Goal: Task Accomplishment & Management: Manage account settings

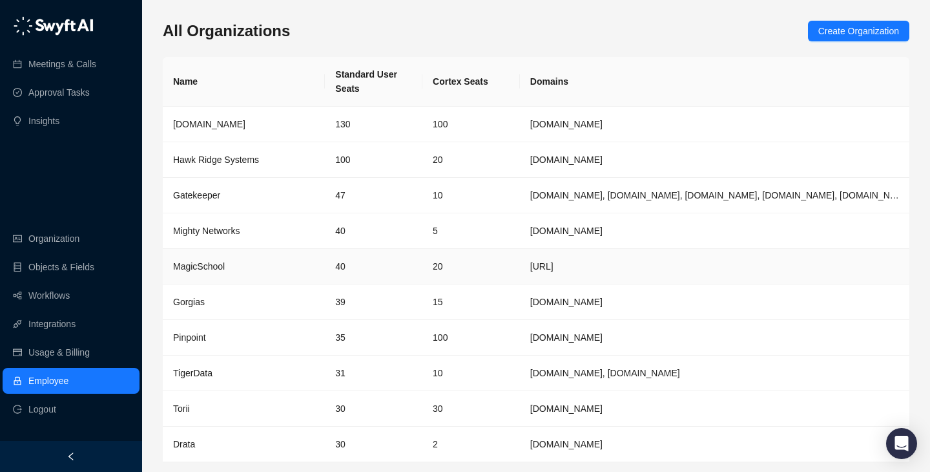
scroll to position [42, 0]
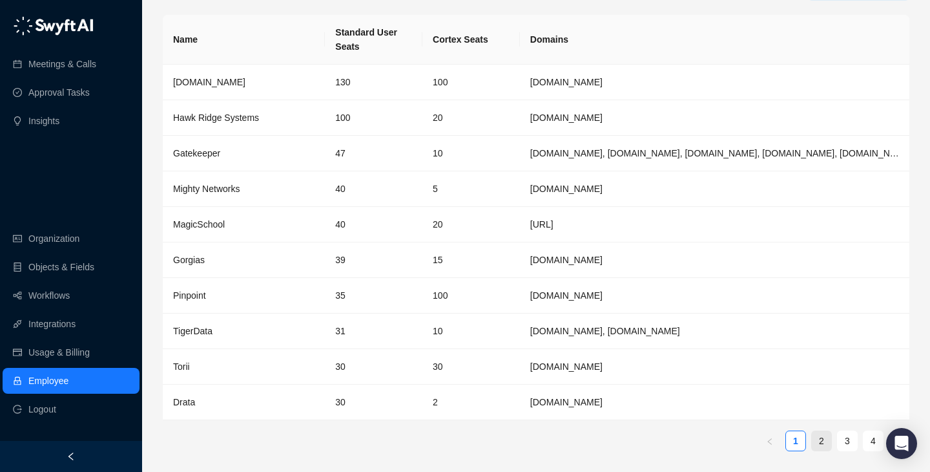
click at [818, 438] on link "2" at bounding box center [821, 440] width 19 height 19
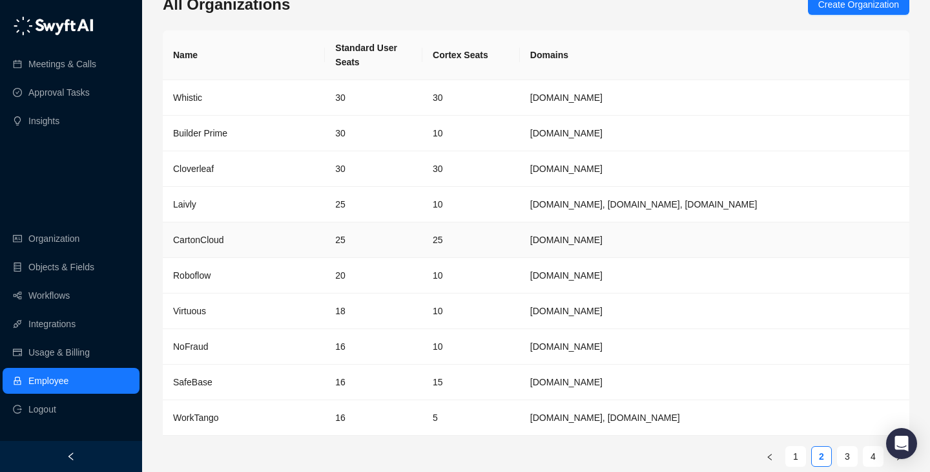
scroll to position [25, 0]
click at [506, 422] on td "5" at bounding box center [471, 419] width 98 height 36
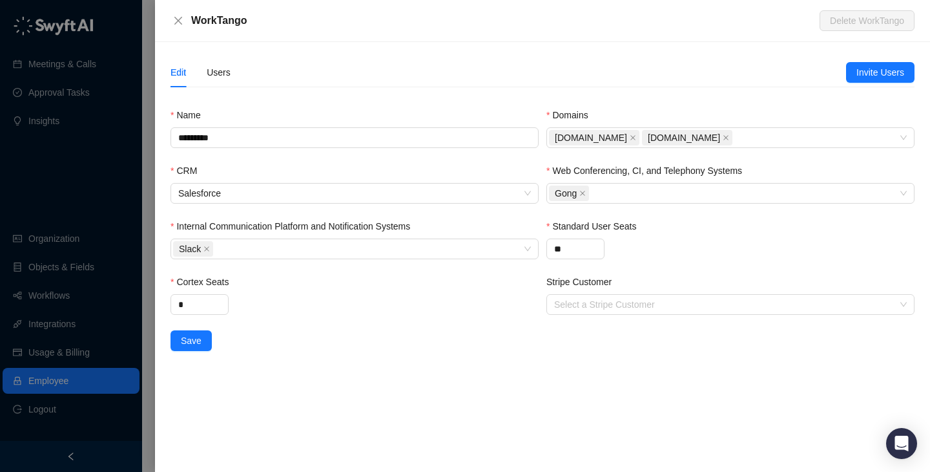
click at [232, 73] on div "Edit Users" at bounding box center [509, 72] width 676 height 30
click at [222, 73] on div "Users" at bounding box center [219, 72] width 24 height 14
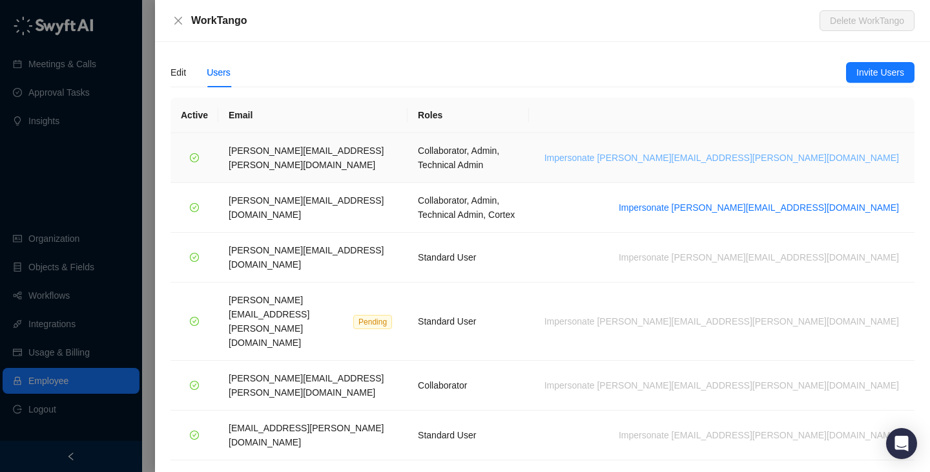
click at [809, 154] on span "Impersonate [PERSON_NAME][EMAIL_ADDRESS][PERSON_NAME][DOMAIN_NAME]" at bounding box center [722, 158] width 355 height 14
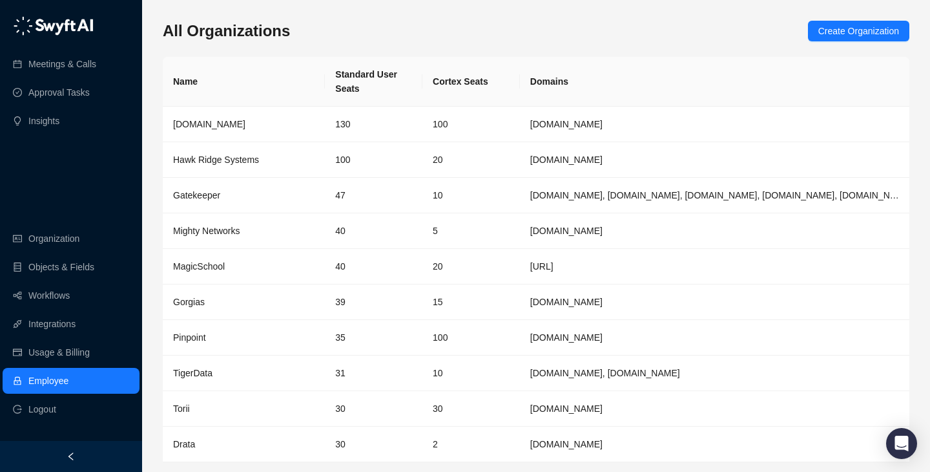
click at [351, 22] on div "All Organizations Create Organization" at bounding box center [536, 31] width 747 height 21
click at [487, 77] on th "Cortex Seats" at bounding box center [471, 82] width 98 height 50
drag, startPoint x: 487, startPoint y: 77, endPoint x: 444, endPoint y: 77, distance: 42.6
click at [446, 77] on th "Cortex Seats" at bounding box center [471, 82] width 98 height 50
click at [444, 77] on th "Cortex Seats" at bounding box center [471, 82] width 98 height 50
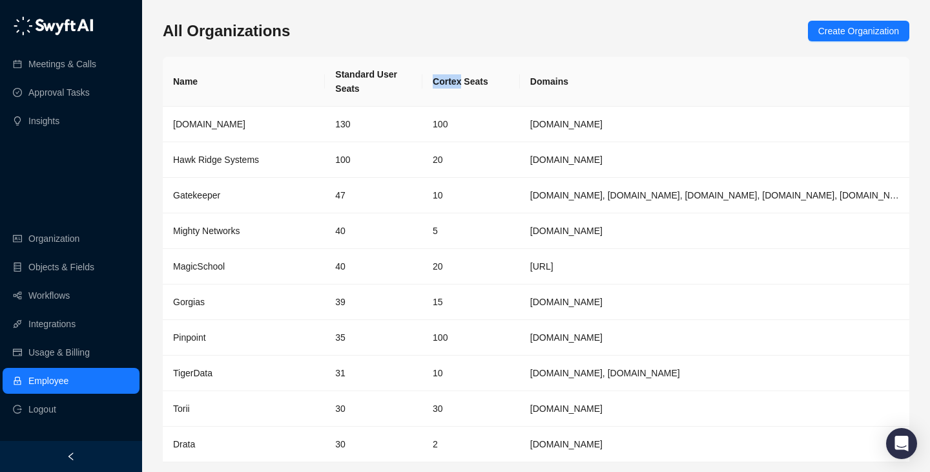
click at [444, 77] on th "Cortex Seats" at bounding box center [471, 82] width 98 height 50
click at [482, 77] on th "Cortex Seats" at bounding box center [471, 82] width 98 height 50
drag, startPoint x: 482, startPoint y: 77, endPoint x: 449, endPoint y: 77, distance: 32.9
click at [452, 77] on th "Cortex Seats" at bounding box center [471, 82] width 98 height 50
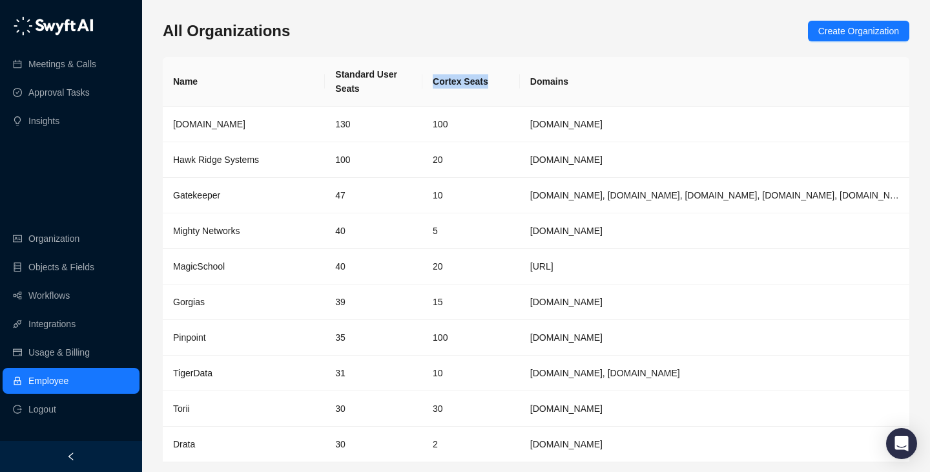
click at [449, 77] on th "Cortex Seats" at bounding box center [471, 82] width 98 height 50
drag, startPoint x: 449, startPoint y: 77, endPoint x: 523, endPoint y: 77, distance: 74.3
click at [523, 77] on tr "Name Standard User Seats Cortex Seats Domains" at bounding box center [536, 82] width 747 height 50
click at [523, 77] on th "Domains" at bounding box center [715, 82] width 390 height 50
